Goal: Transaction & Acquisition: Book appointment/travel/reservation

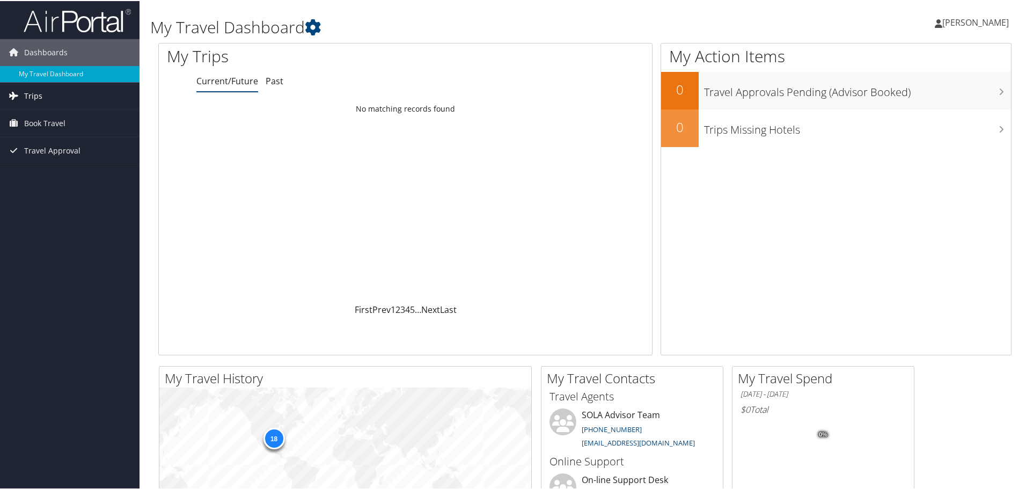
click at [28, 94] on span "Trips" at bounding box center [33, 95] width 18 height 27
click at [45, 170] on span "Book Travel" at bounding box center [44, 170] width 41 height 27
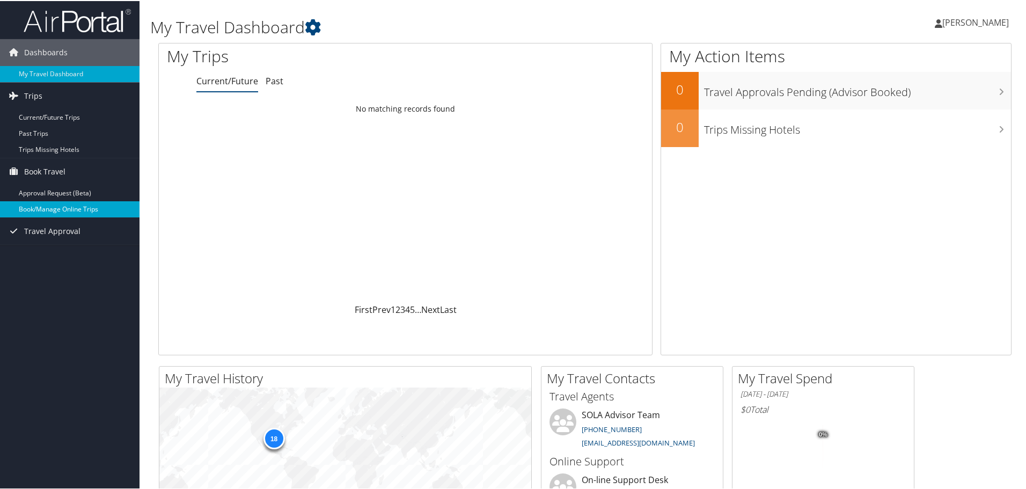
click at [45, 208] on link "Book/Manage Online Trips" at bounding box center [70, 208] width 140 height 16
